Goal: Task Accomplishment & Management: Manage account settings

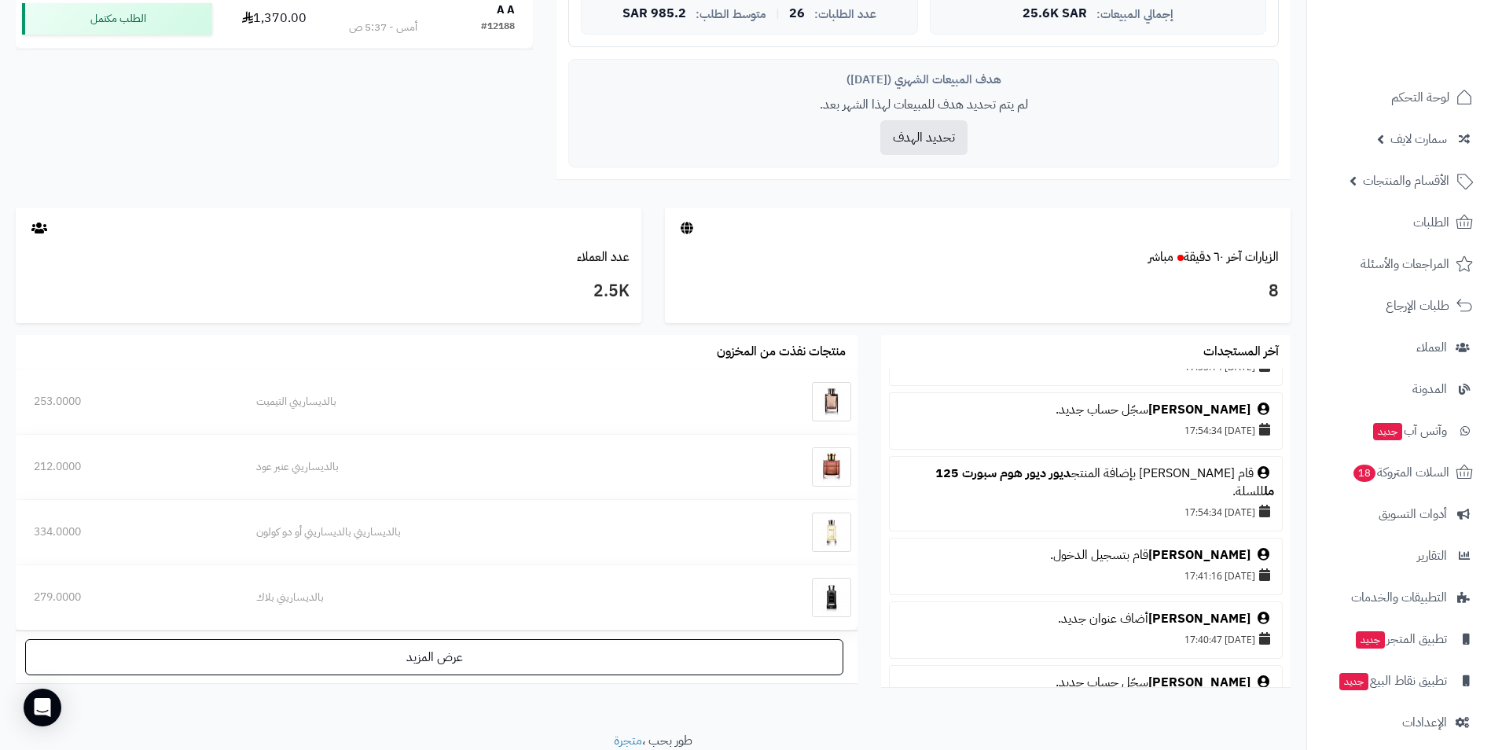
scroll to position [314, 0]
click at [1050, 471] on link "ديور ديور هوم سبورت 125 مل" at bounding box center [1105, 480] width 339 height 37
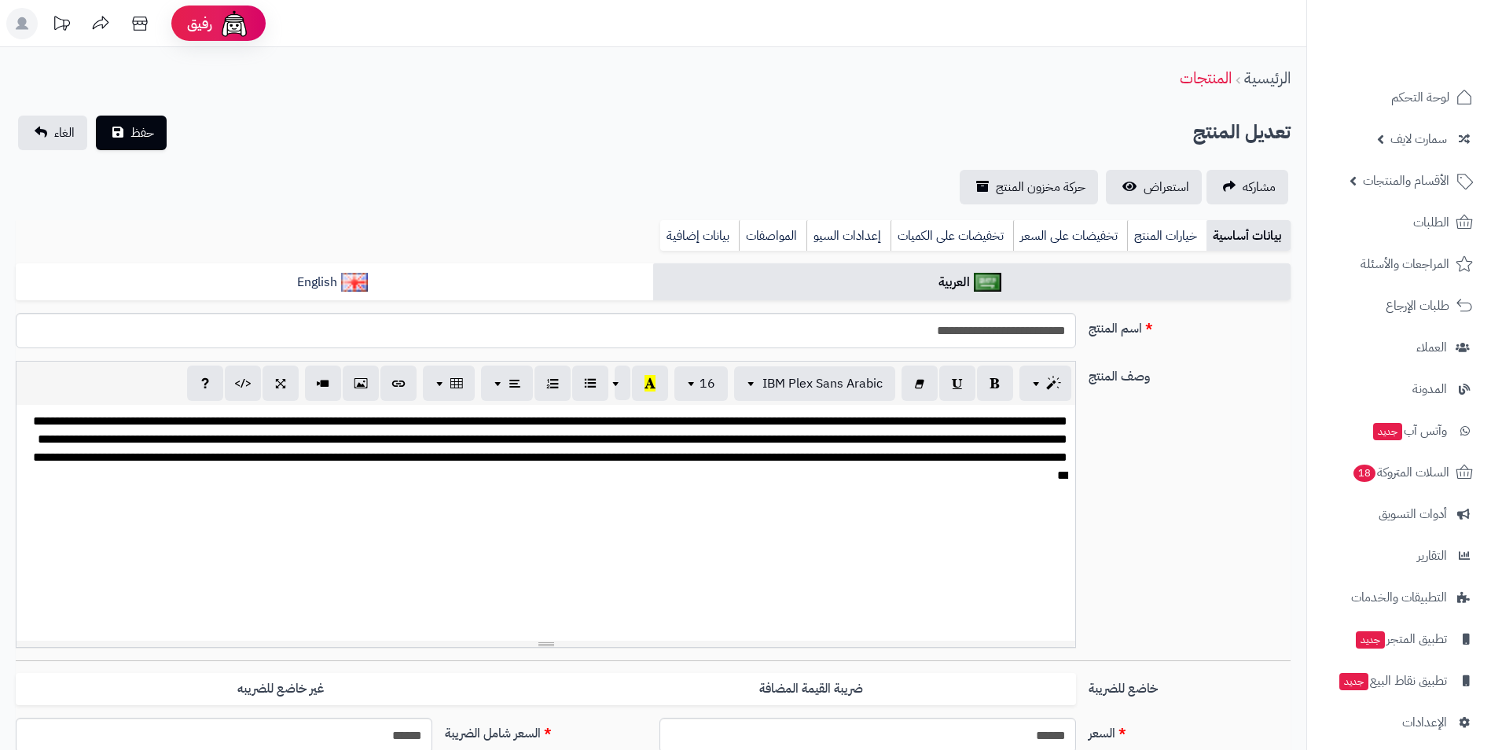
scroll to position [18, 0]
click at [1188, 181] on span "استعراض" at bounding box center [1167, 187] width 46 height 19
